Goal: Find specific page/section

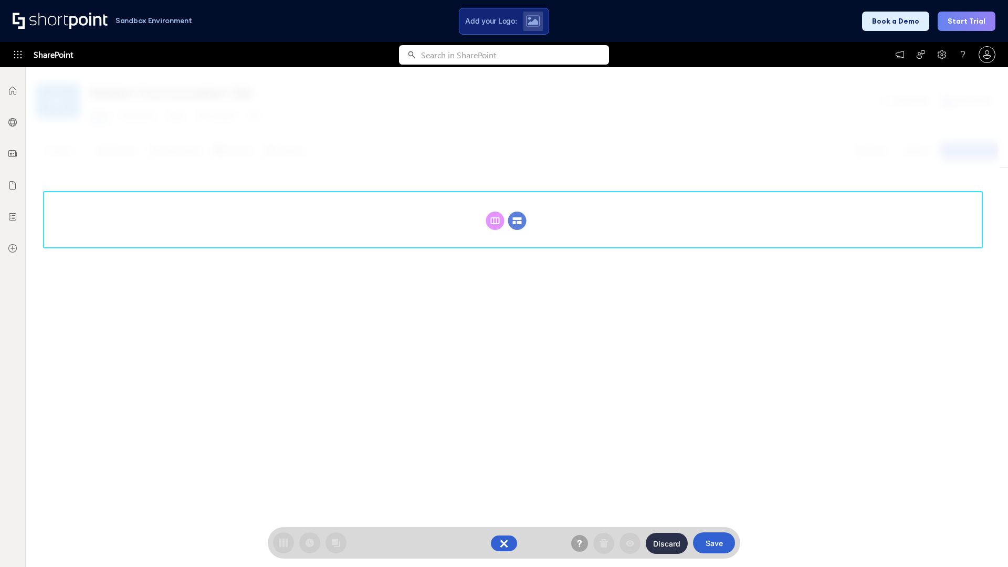
click at [517, 221] on circle at bounding box center [517, 221] width 18 height 18
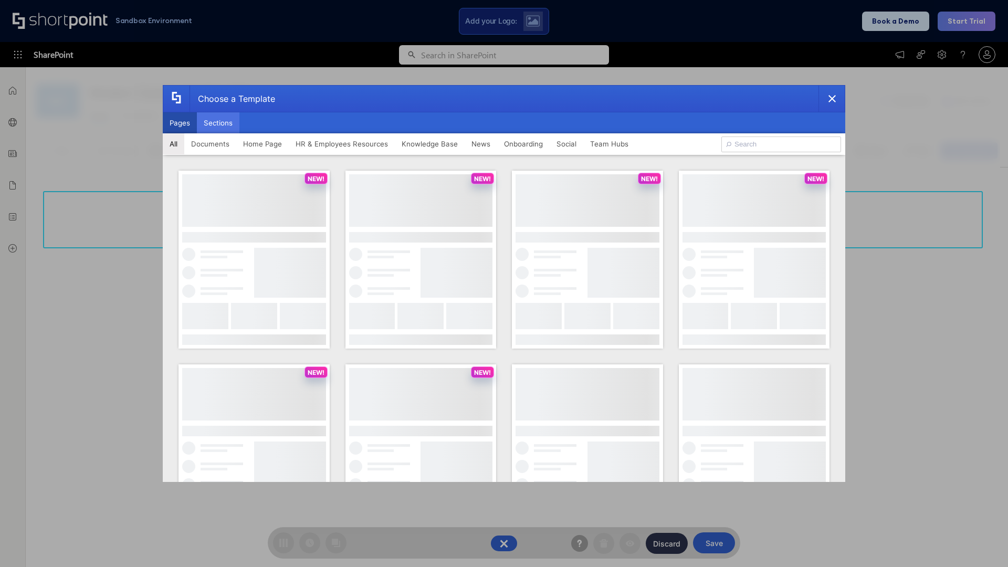
click at [218, 123] on button "Sections" at bounding box center [218, 122] width 43 height 21
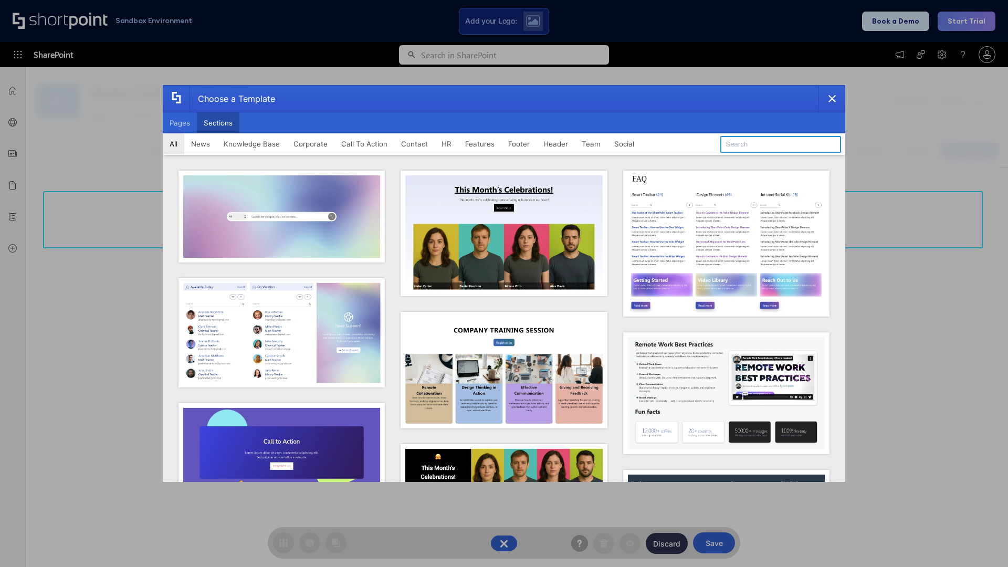
type input "Company News"
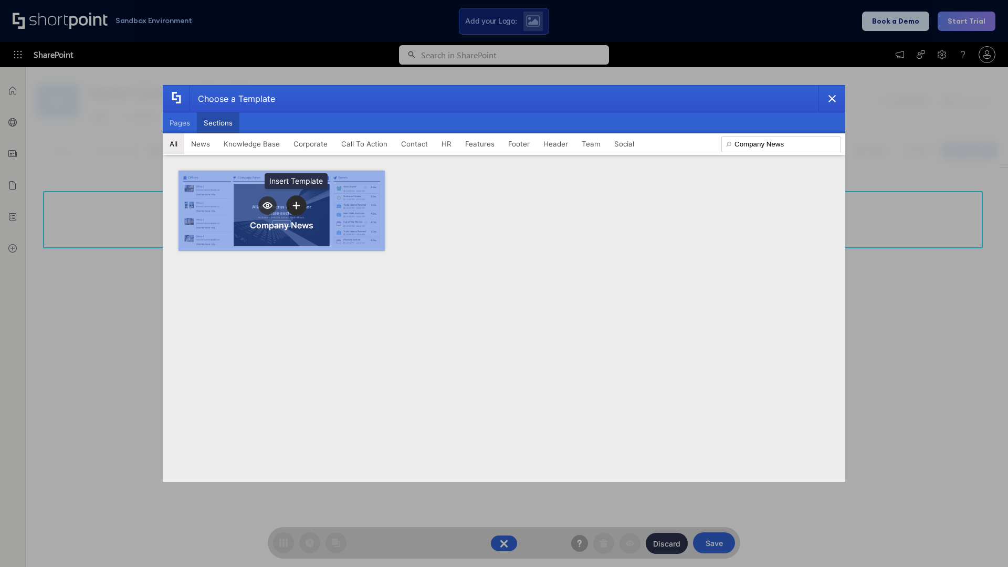
click at [296, 205] on icon "template selector" at bounding box center [296, 205] width 7 height 7
